Goal: Book appointment/travel/reservation

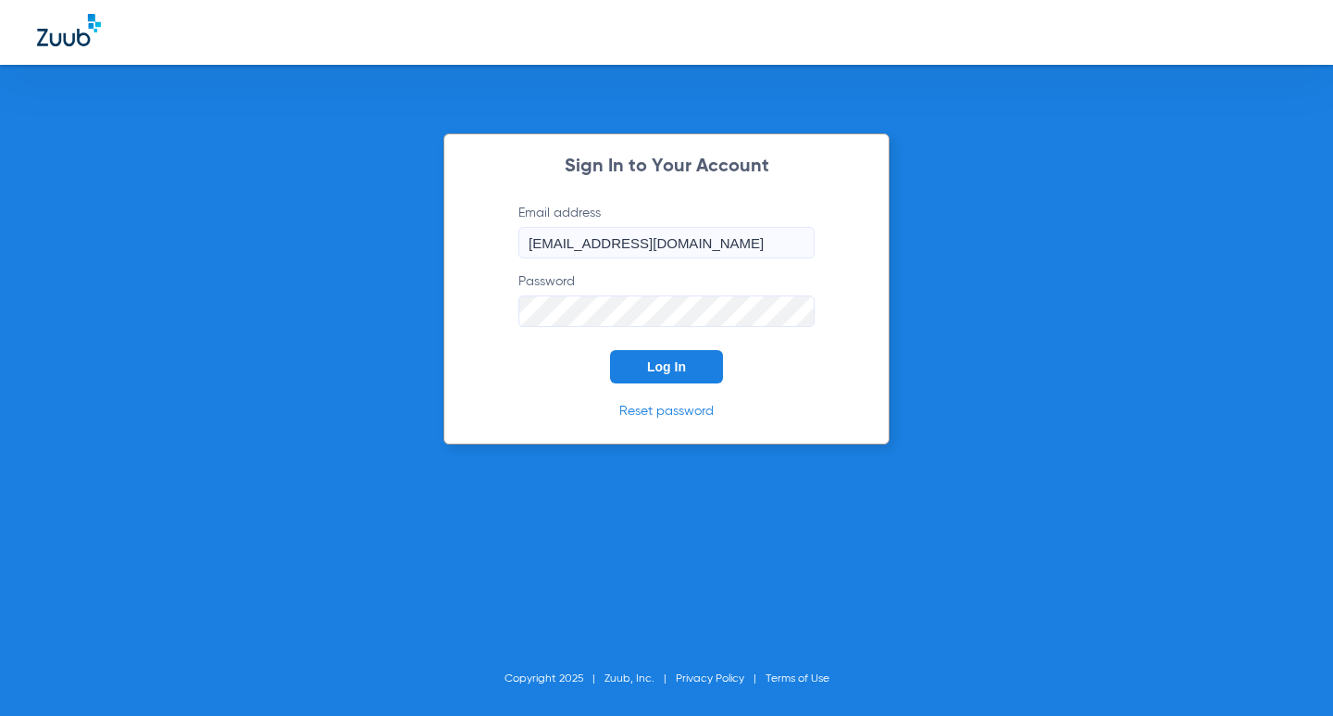
click at [689, 367] on button "Log In" at bounding box center [666, 366] width 113 height 33
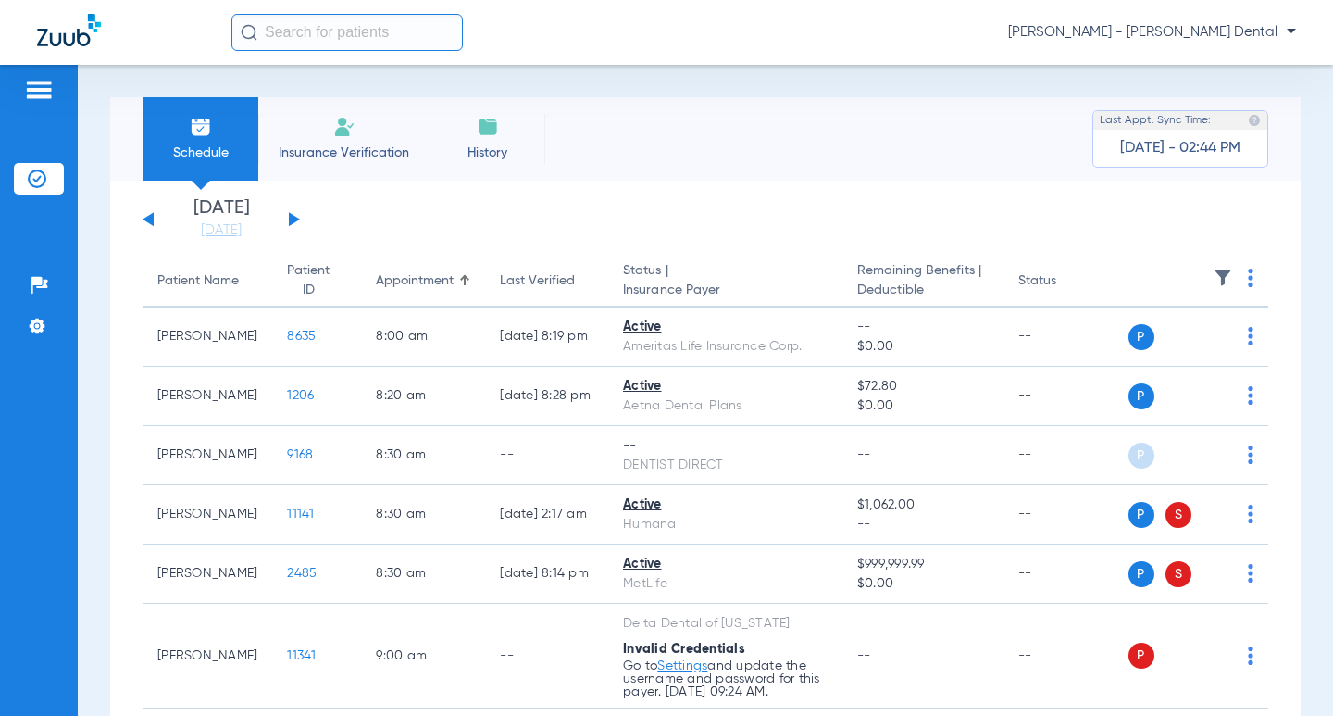
drag, startPoint x: 218, startPoint y: 231, endPoint x: 353, endPoint y: 274, distance: 142.0
click at [216, 231] on link "[DATE]" at bounding box center [221, 230] width 111 height 19
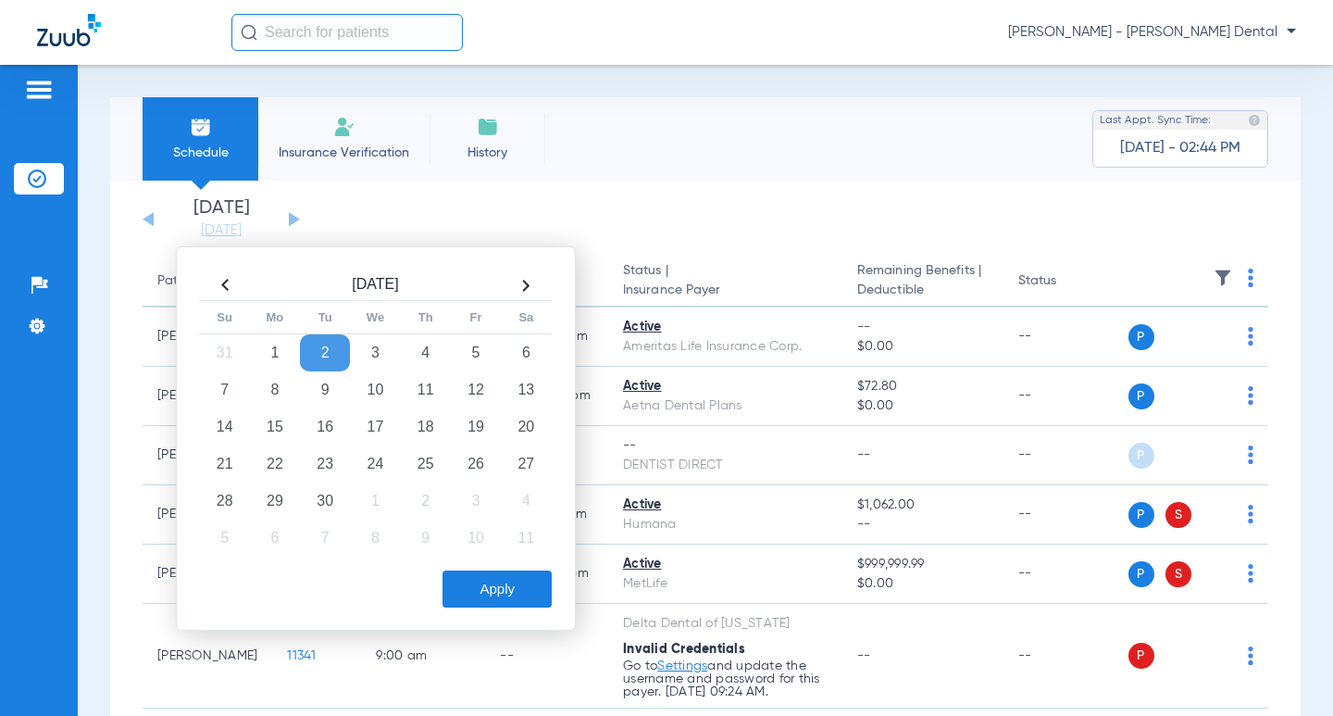
drag, startPoint x: 272, startPoint y: 383, endPoint x: 449, endPoint y: 556, distance: 246.8
click at [277, 383] on td "8" at bounding box center [275, 389] width 50 height 37
click at [480, 596] on button "Apply" at bounding box center [497, 588] width 109 height 37
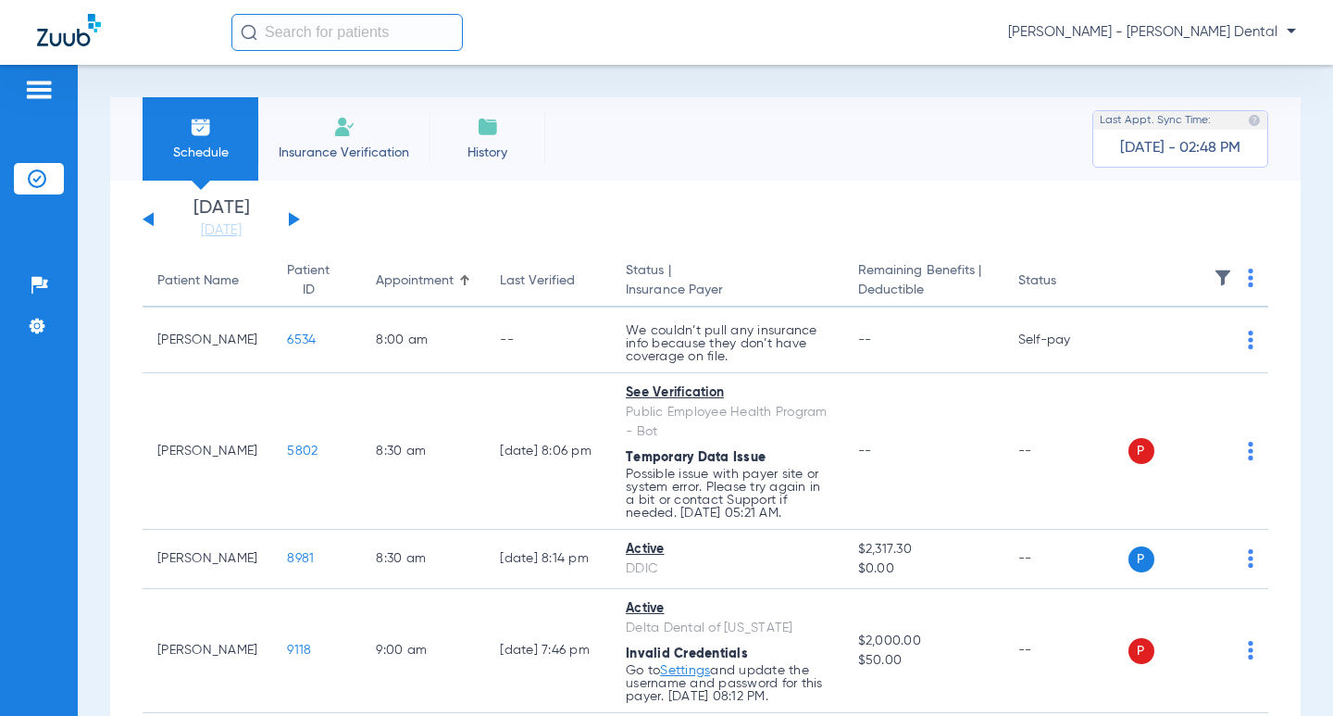
drag, startPoint x: 230, startPoint y: 235, endPoint x: 270, endPoint y: 268, distance: 52.1
click at [231, 233] on link "[DATE]" at bounding box center [221, 230] width 111 height 19
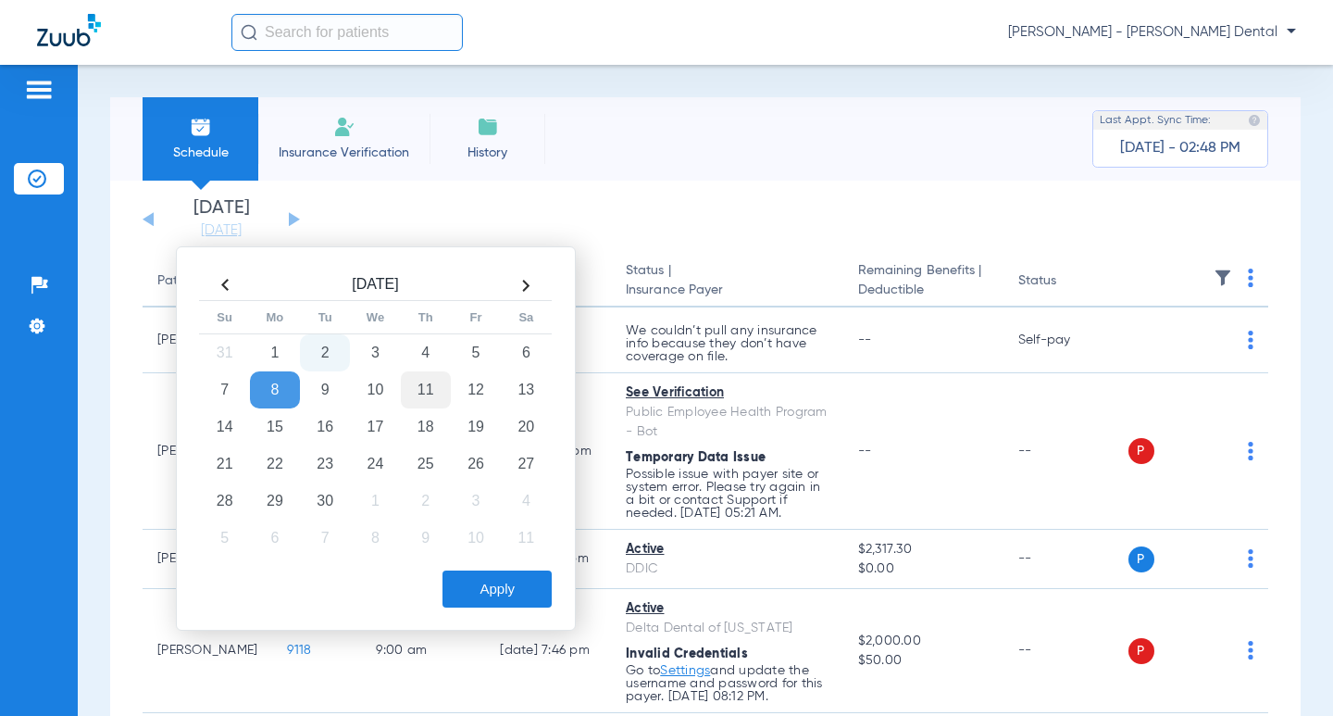
click at [420, 381] on td "11" at bounding box center [426, 389] width 50 height 37
click at [507, 590] on button "Apply" at bounding box center [497, 588] width 109 height 37
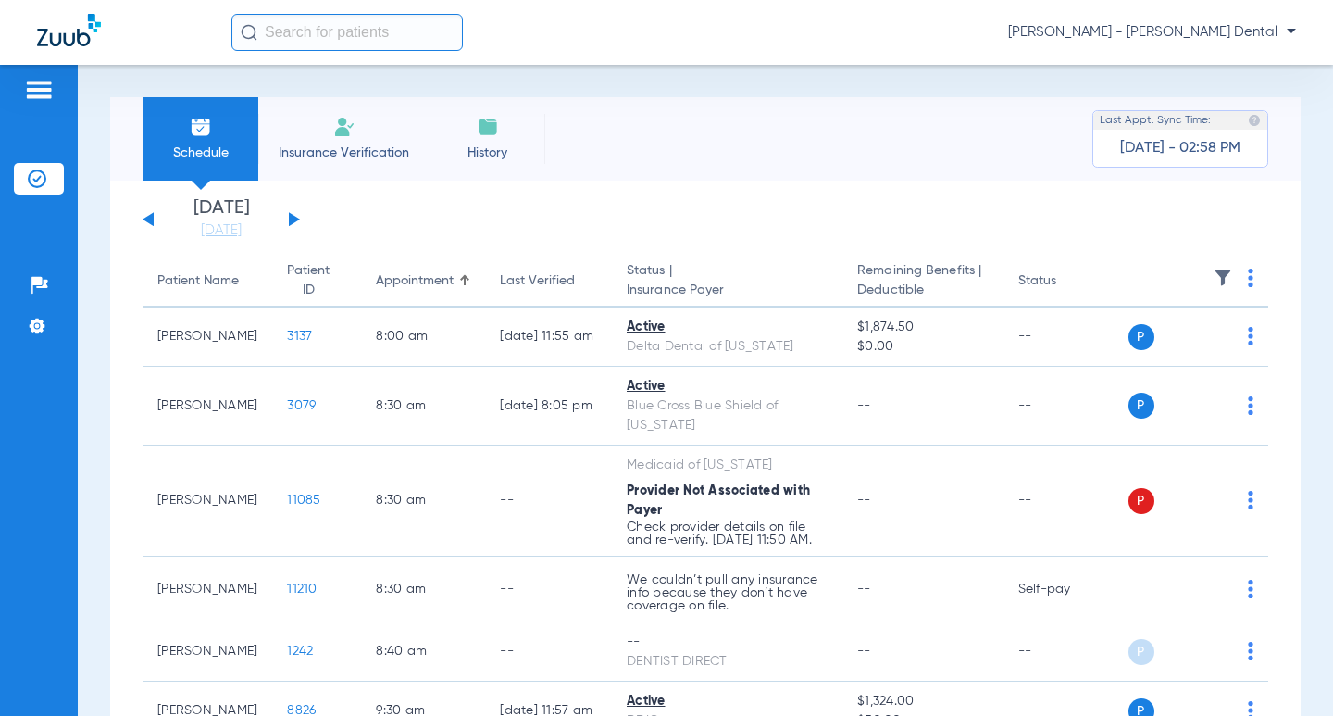
click at [293, 219] on button at bounding box center [294, 219] width 11 height 14
